Goal: Task Accomplishment & Management: Use online tool/utility

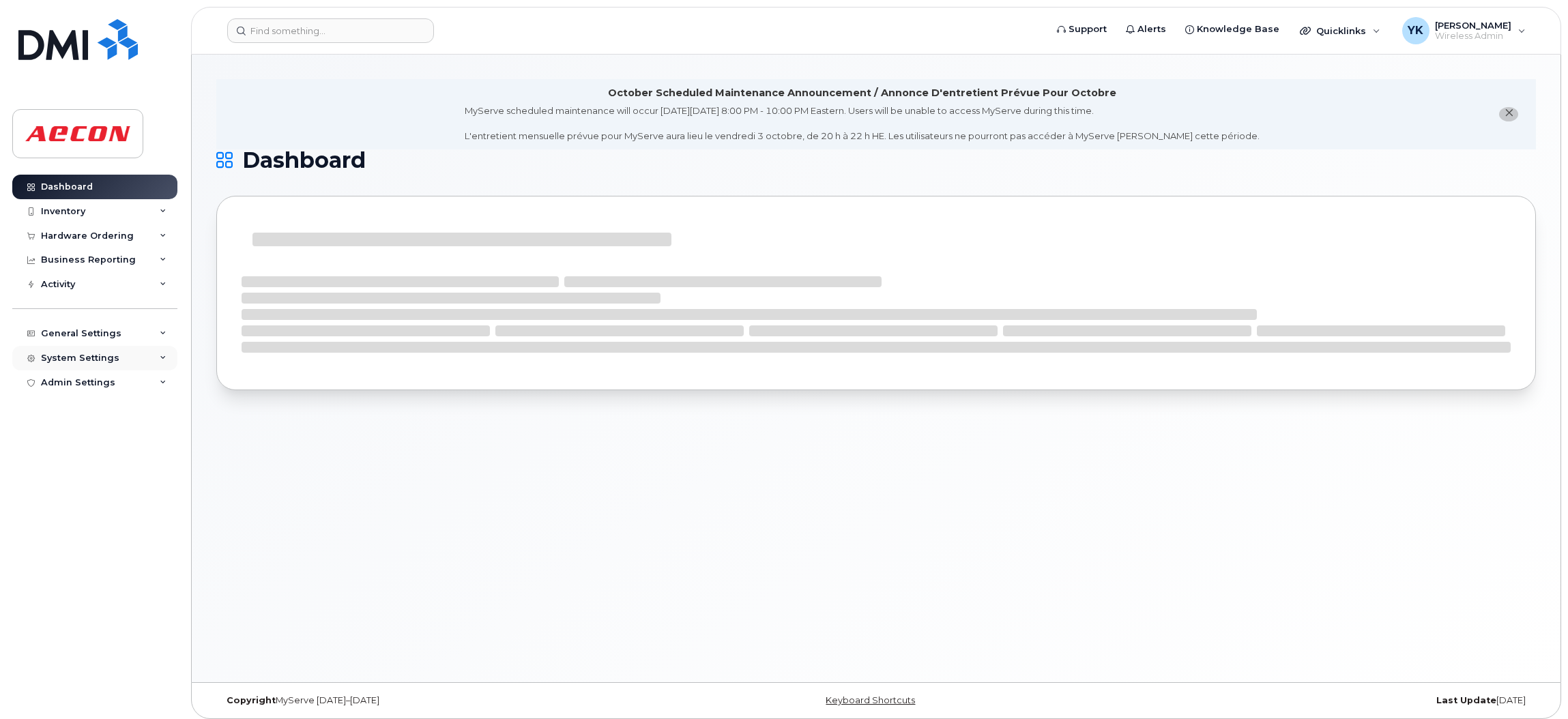
click at [83, 354] on div "System Settings" at bounding box center [80, 358] width 78 height 11
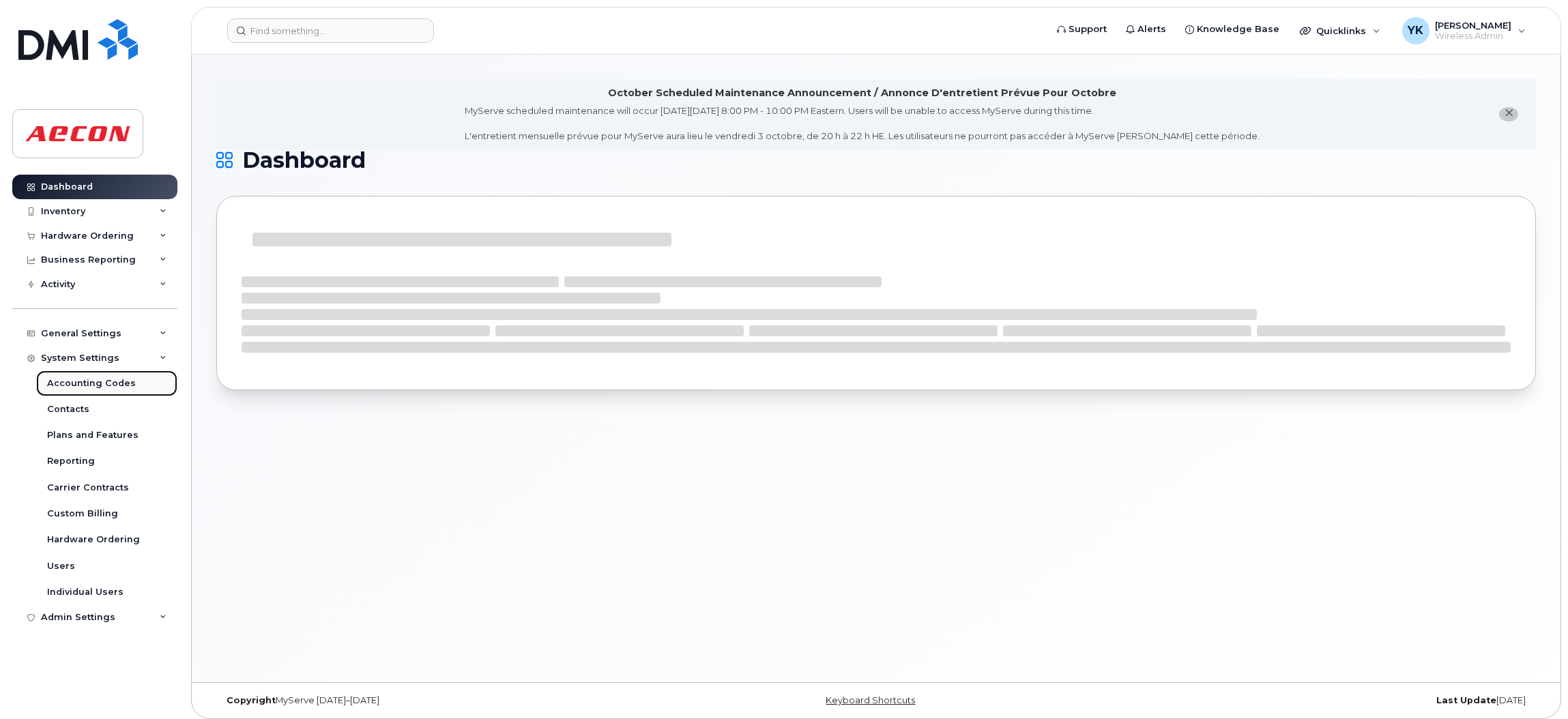
click at [79, 382] on div "Accounting Codes" at bounding box center [91, 383] width 88 height 12
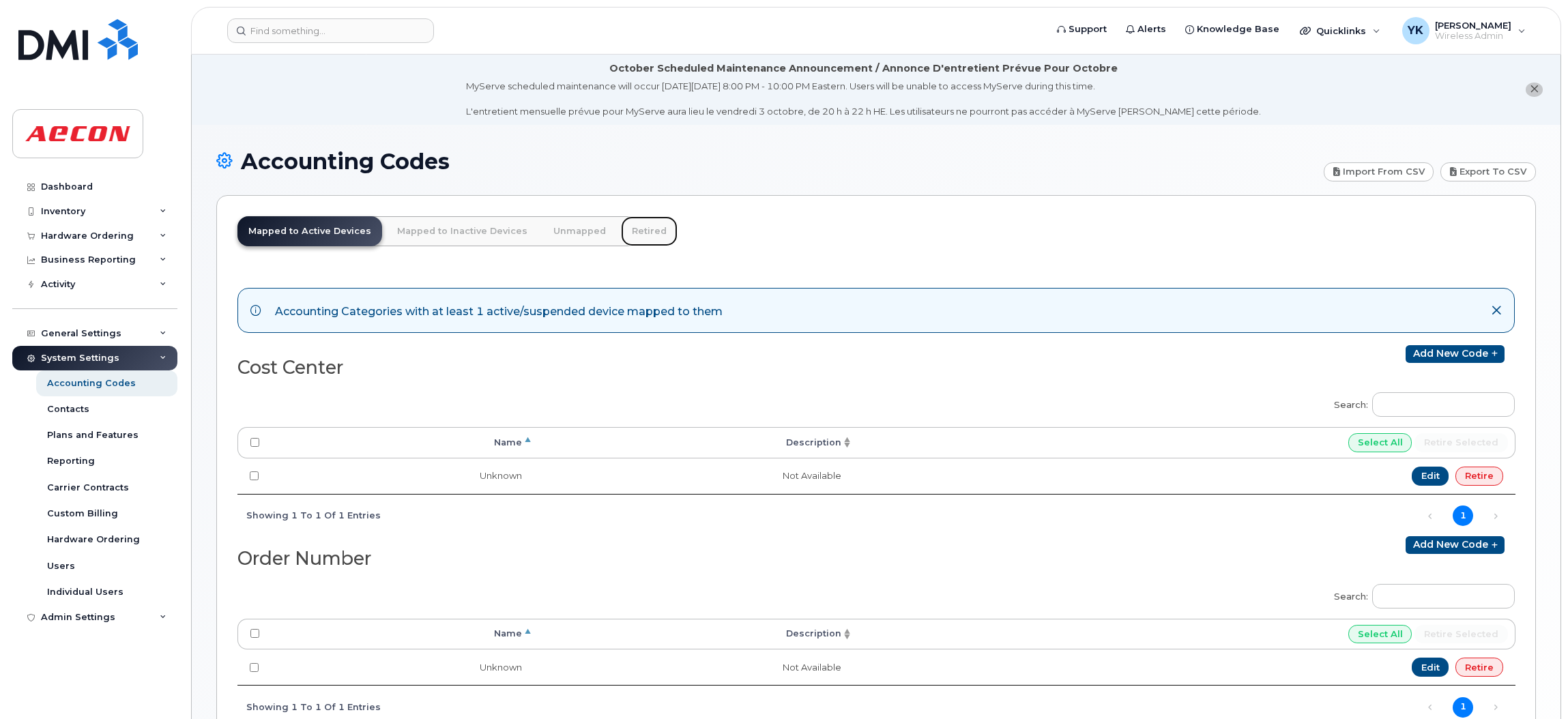
click at [638, 232] on link "Retired" at bounding box center [648, 230] width 57 height 30
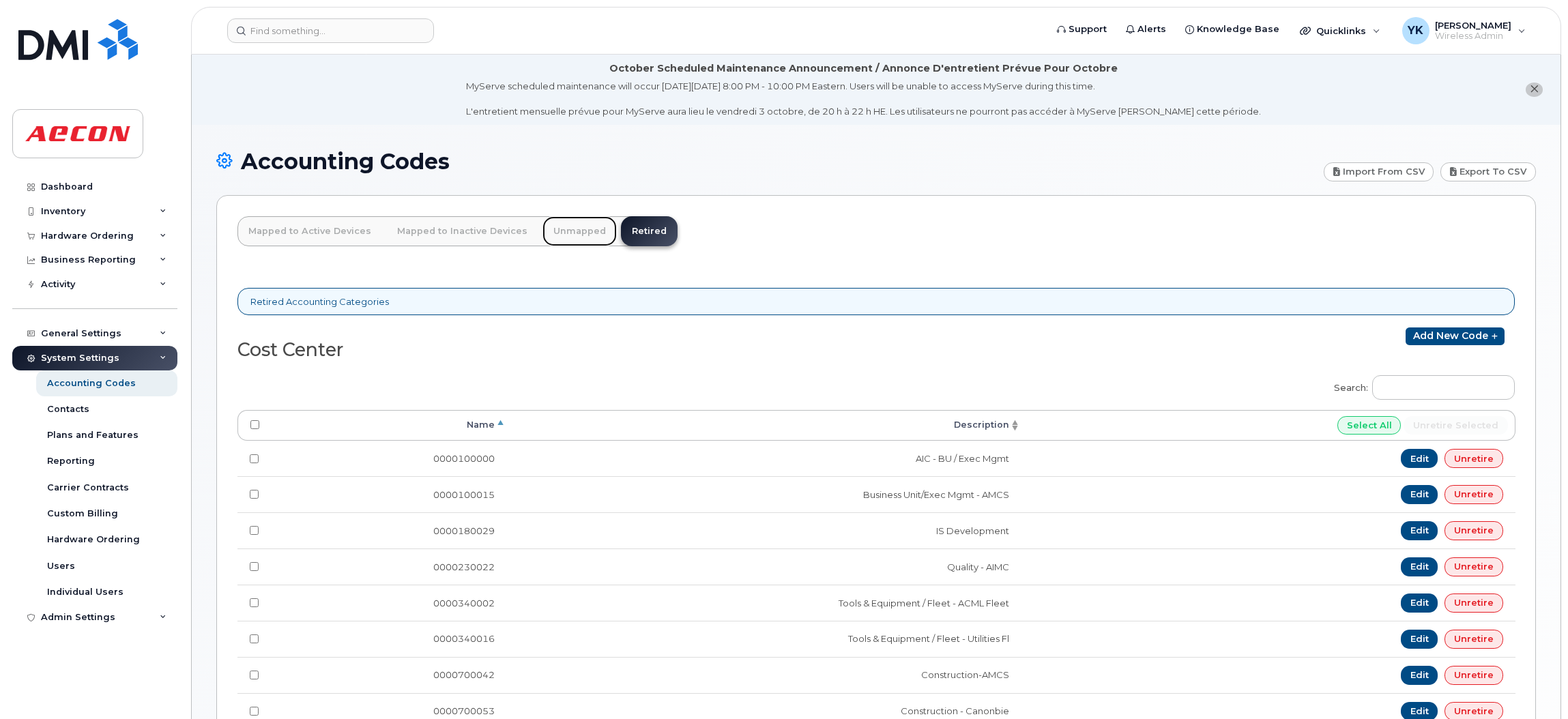
click at [576, 235] on link "Unmapped" at bounding box center [579, 230] width 74 height 30
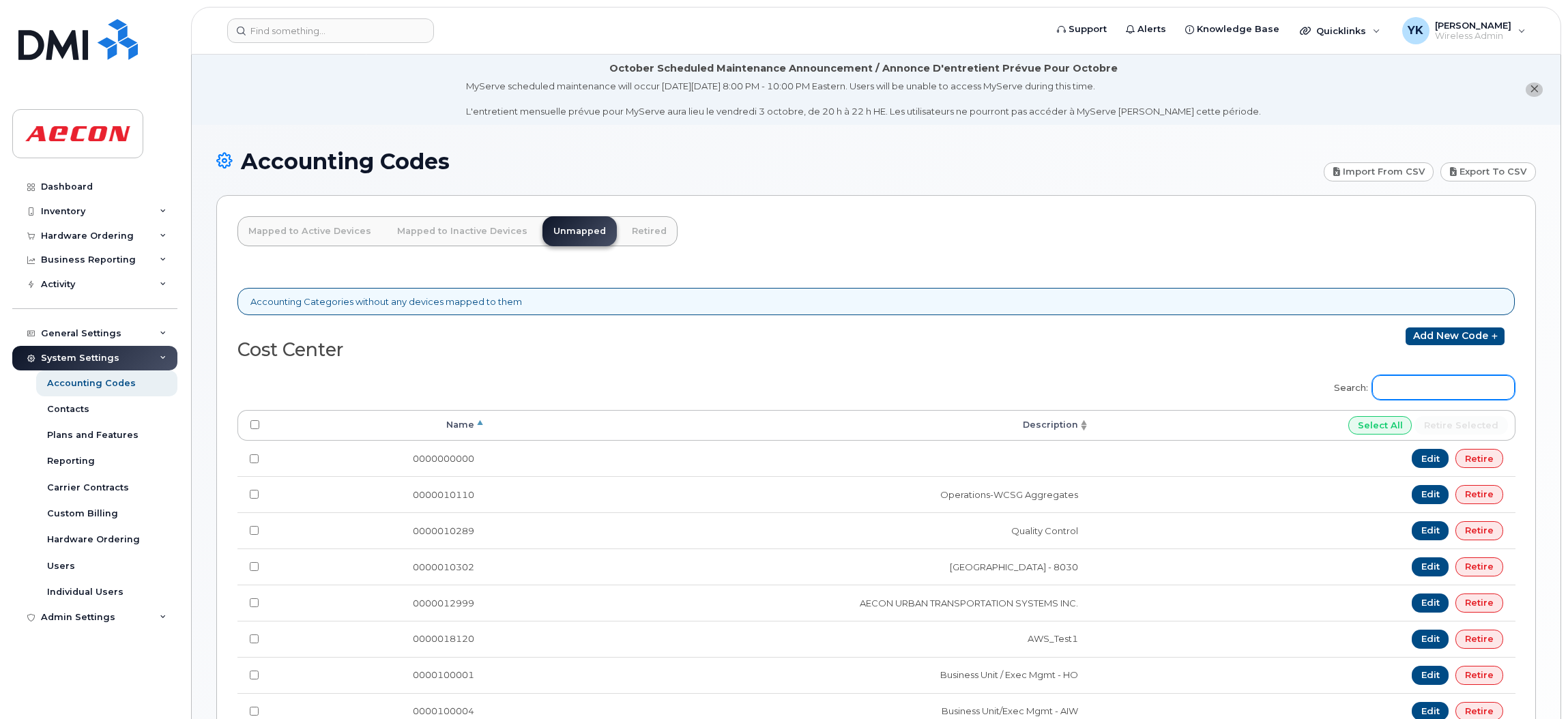
click at [1429, 380] on input "Search:" at bounding box center [1443, 387] width 143 height 25
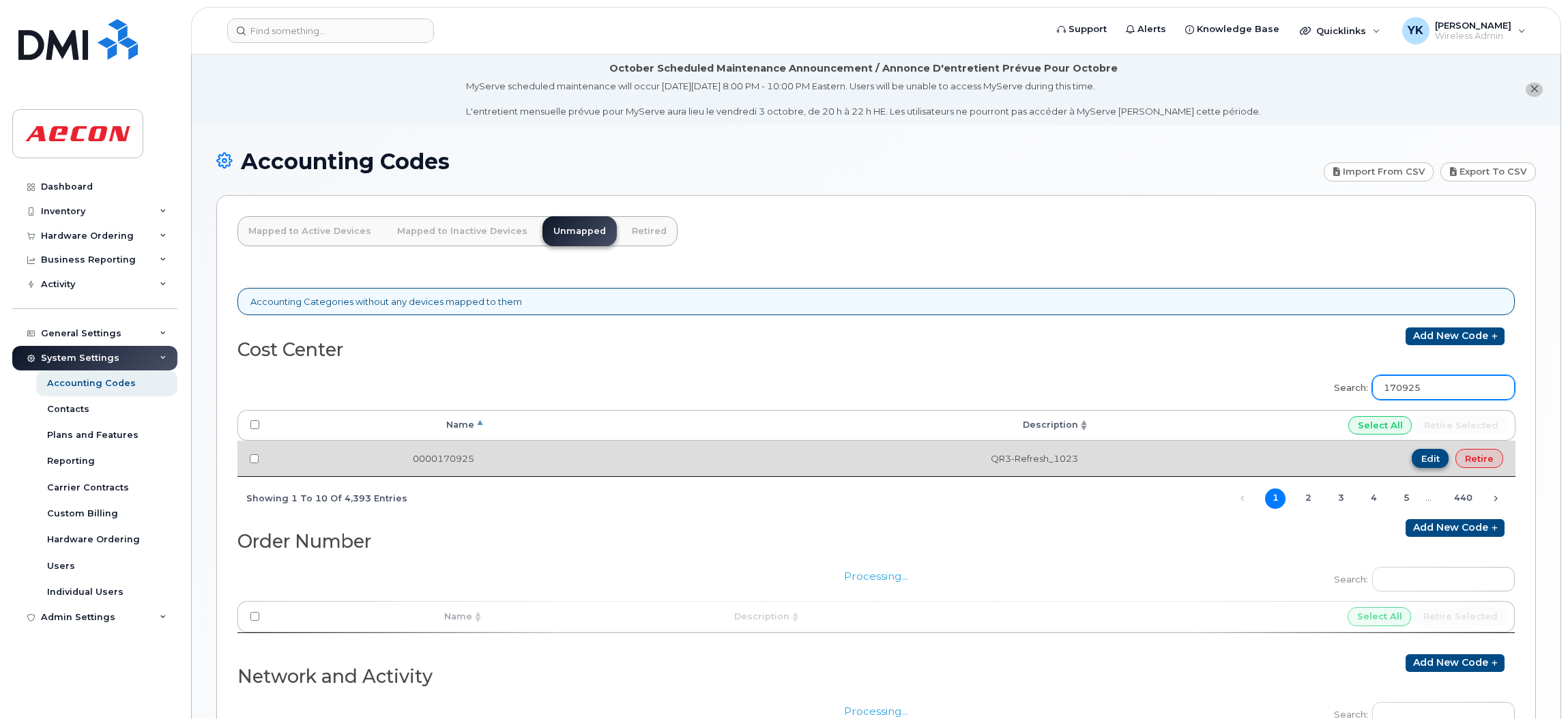
type input "170925"
click at [1432, 456] on link "Edit" at bounding box center [1430, 458] width 37 height 19
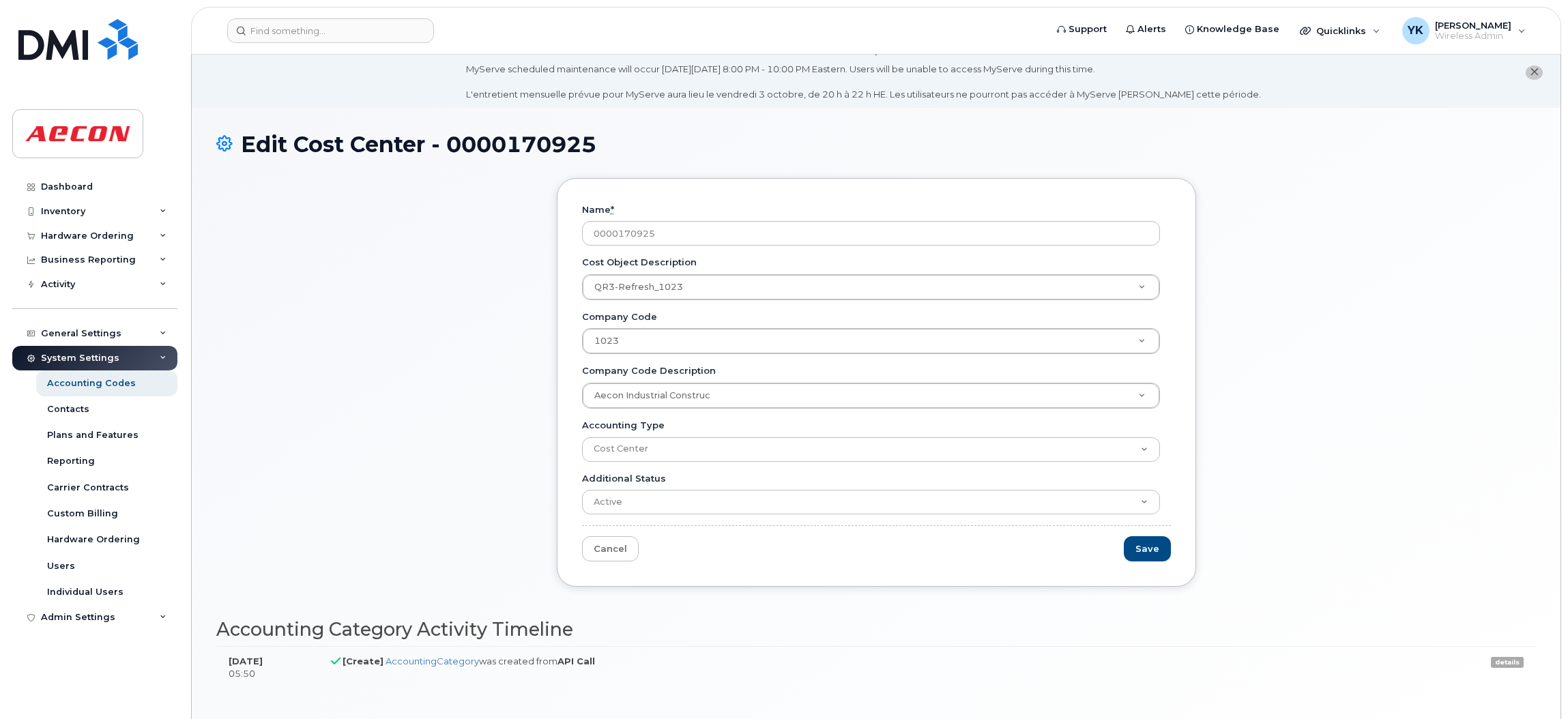
scroll to position [22, 0]
